Goal: Find specific page/section: Find specific page/section

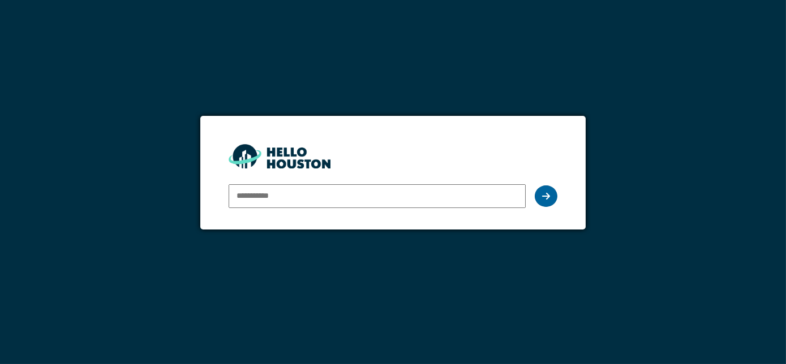
type input "**********"
click at [550, 191] on div at bounding box center [546, 196] width 23 height 21
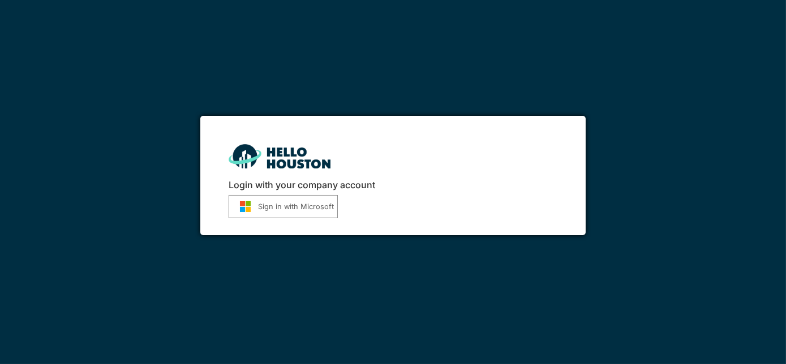
click at [305, 206] on button "Sign in with Microsoft" at bounding box center [283, 206] width 109 height 23
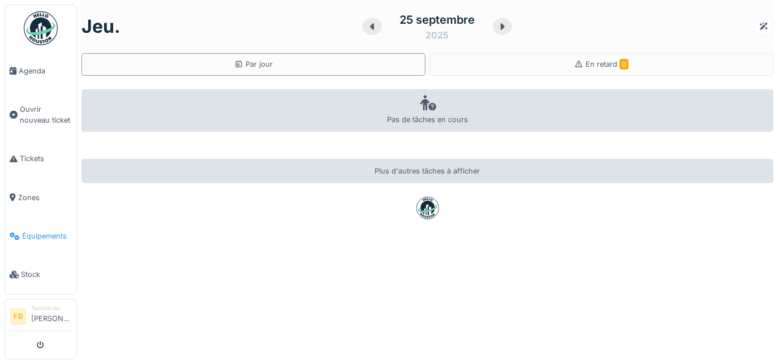
click at [54, 231] on span "Équipements" at bounding box center [47, 236] width 50 height 11
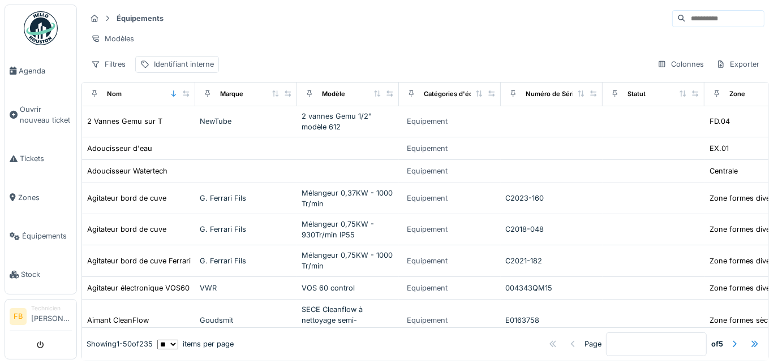
click at [686, 18] on input at bounding box center [725, 19] width 78 height 16
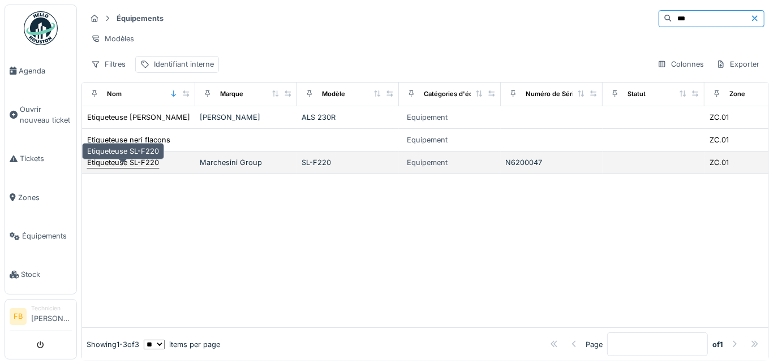
type input "***"
click at [138, 166] on div "Etiqueteuse SL-F220" at bounding box center [123, 162] width 72 height 11
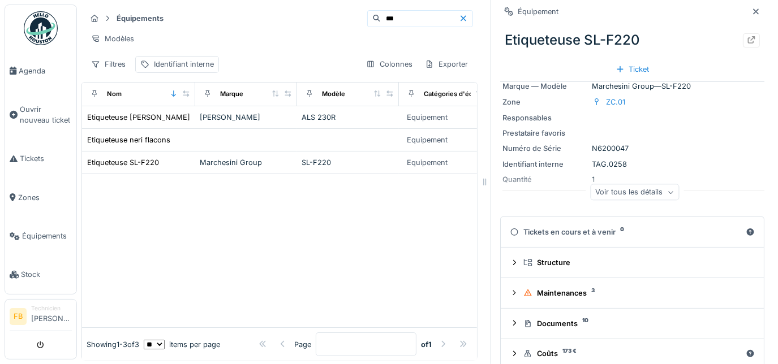
scroll to position [47, 0]
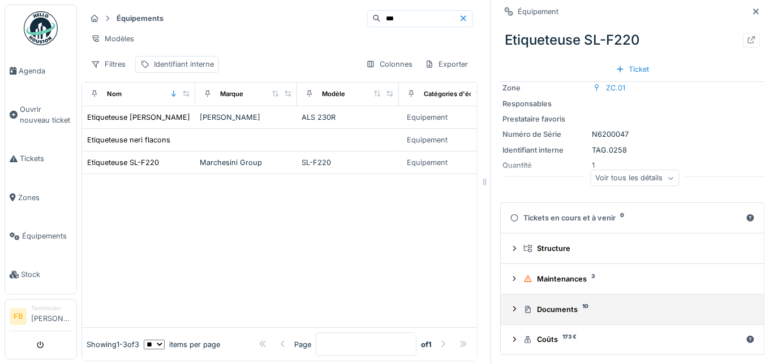
click at [505, 315] on summary "Documents 10" at bounding box center [632, 309] width 254 height 21
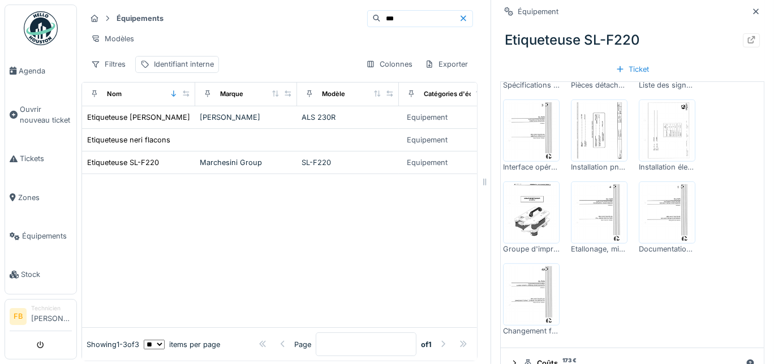
scroll to position [375, 0]
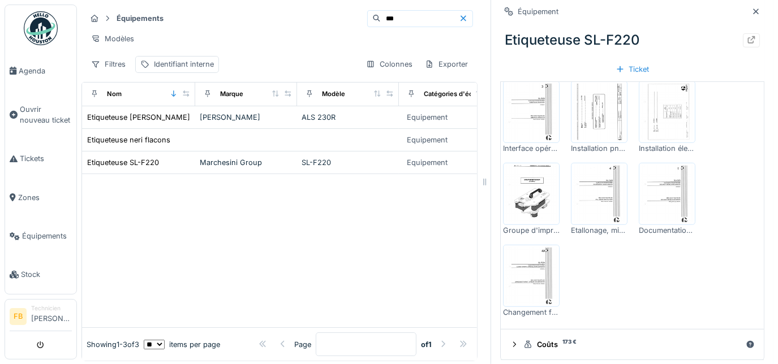
click at [535, 213] on img at bounding box center [531, 194] width 51 height 57
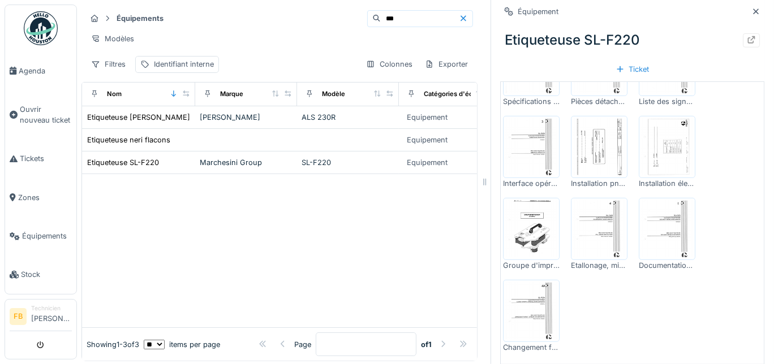
scroll to position [343, 0]
